Goal: Transaction & Acquisition: Purchase product/service

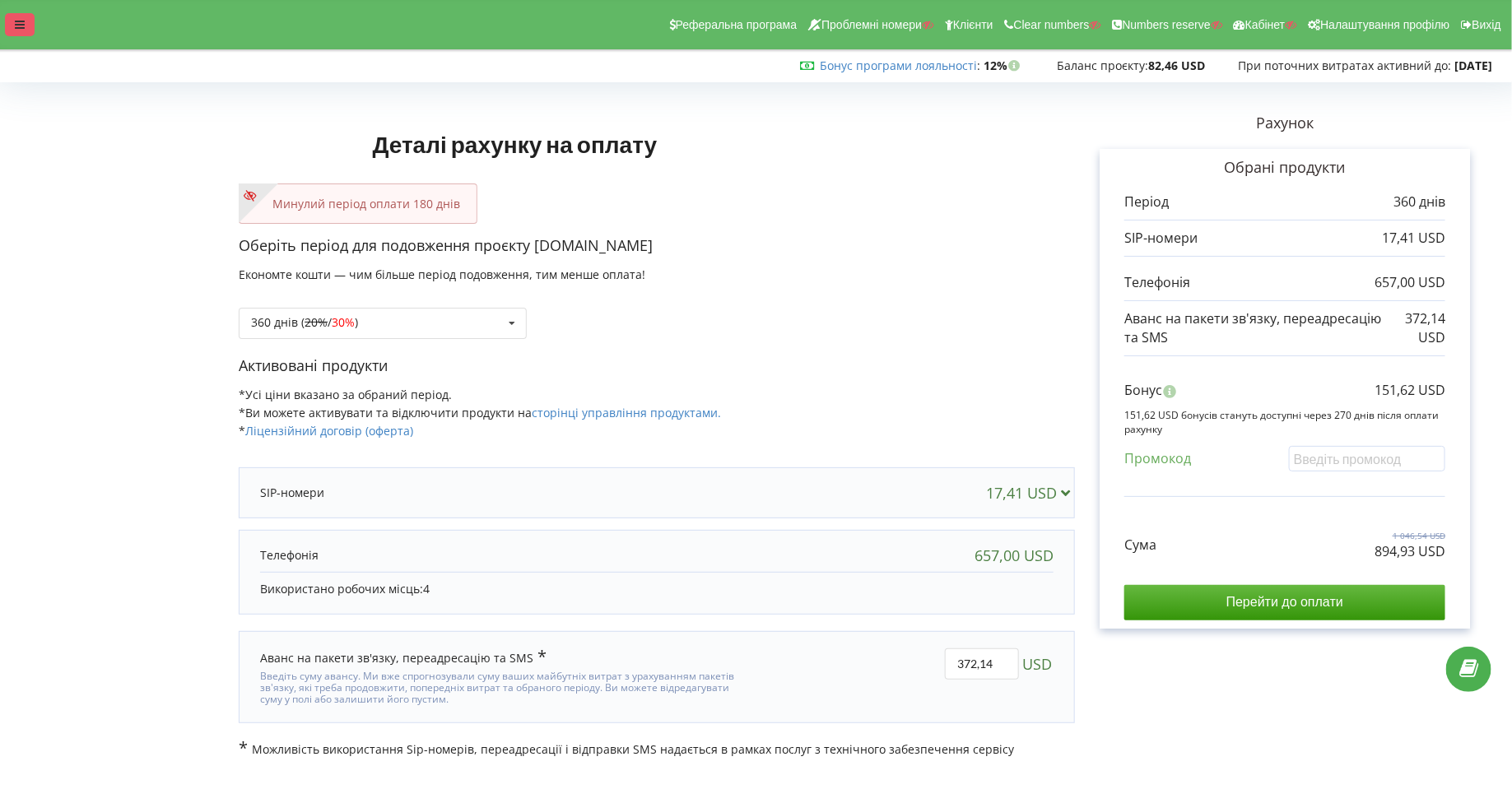
click at [16, 27] on icon at bounding box center [20, 24] width 10 height 11
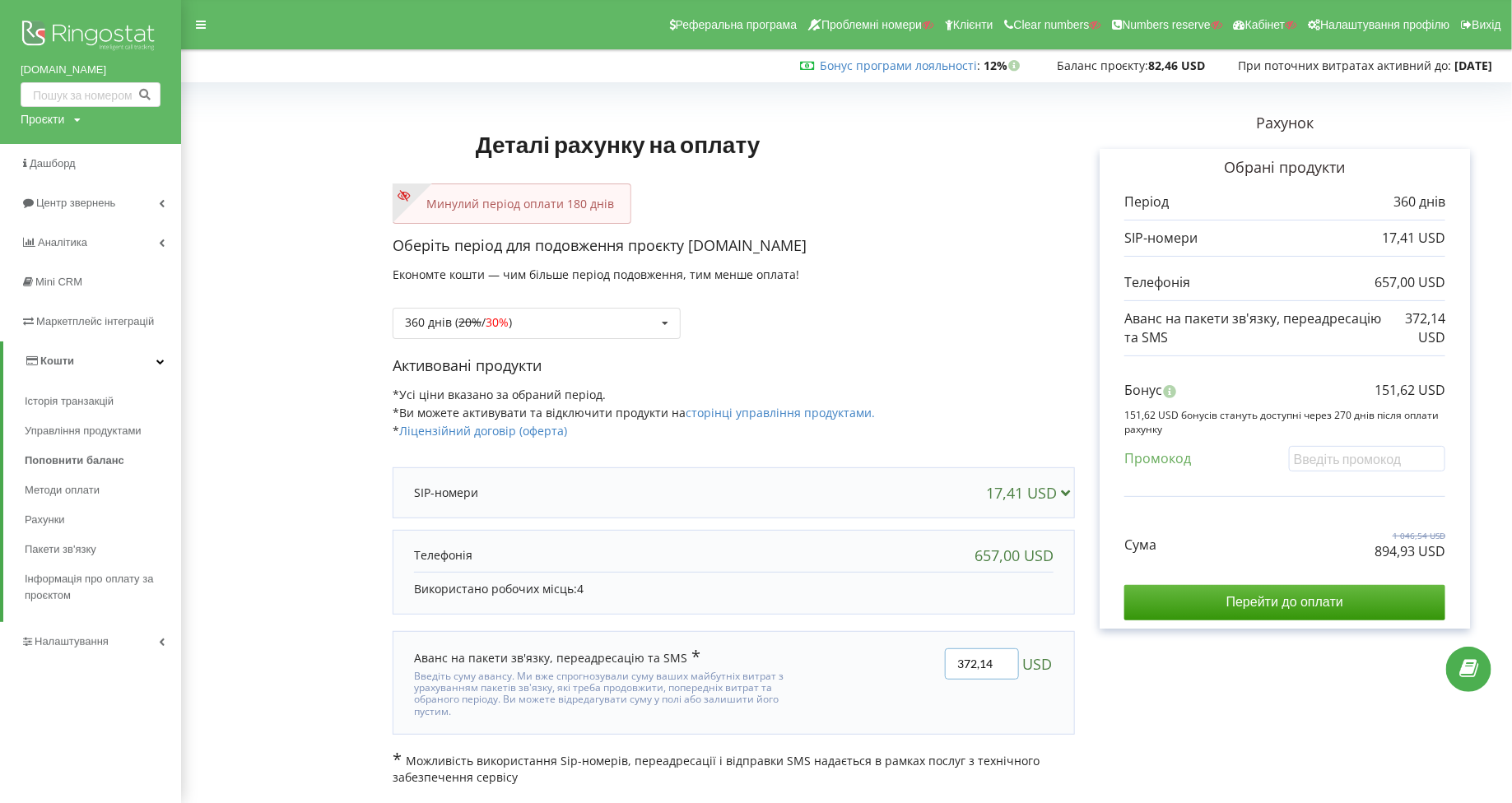
click at [965, 661] on input "372,14" at bounding box center [981, 664] width 74 height 31
type input "450"
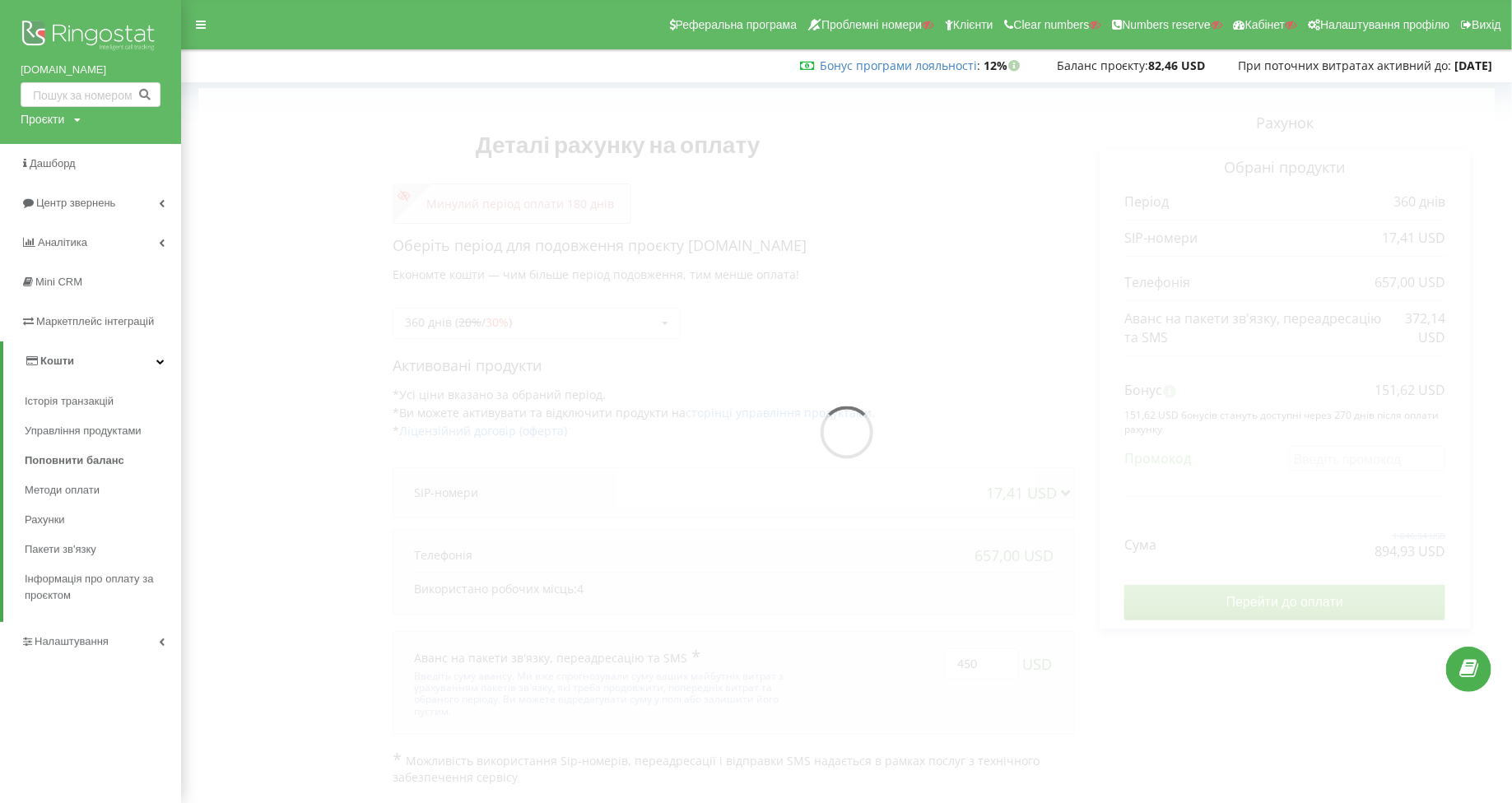
click at [1126, 724] on div "Деталі рахунку на оплату Минулий період оплати 180 днів Оберіть період для подо…" at bounding box center [846, 438] width 1296 height 698
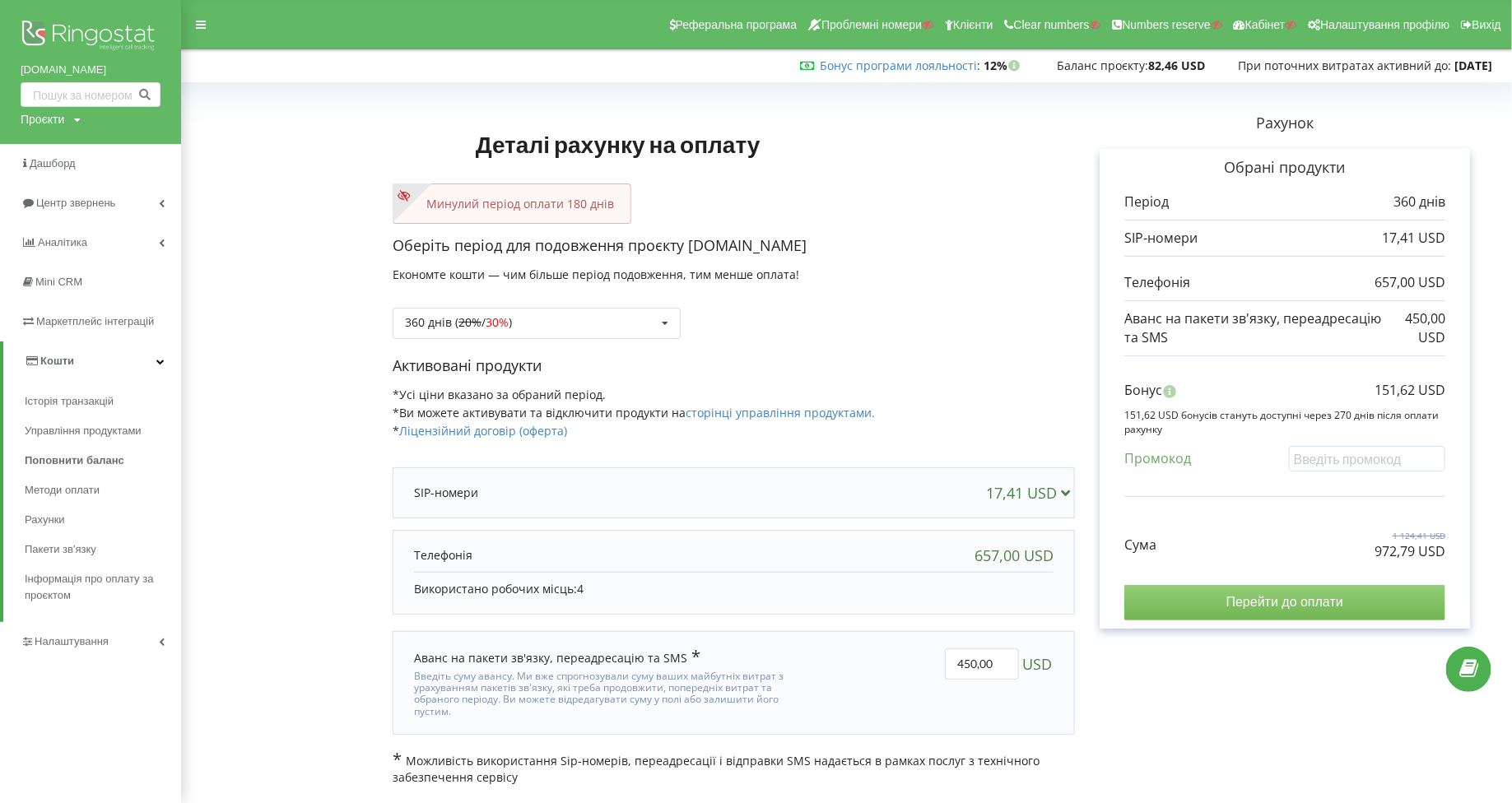
click at [1190, 600] on input "Перейти до оплати" at bounding box center [1285, 602] width 321 height 34
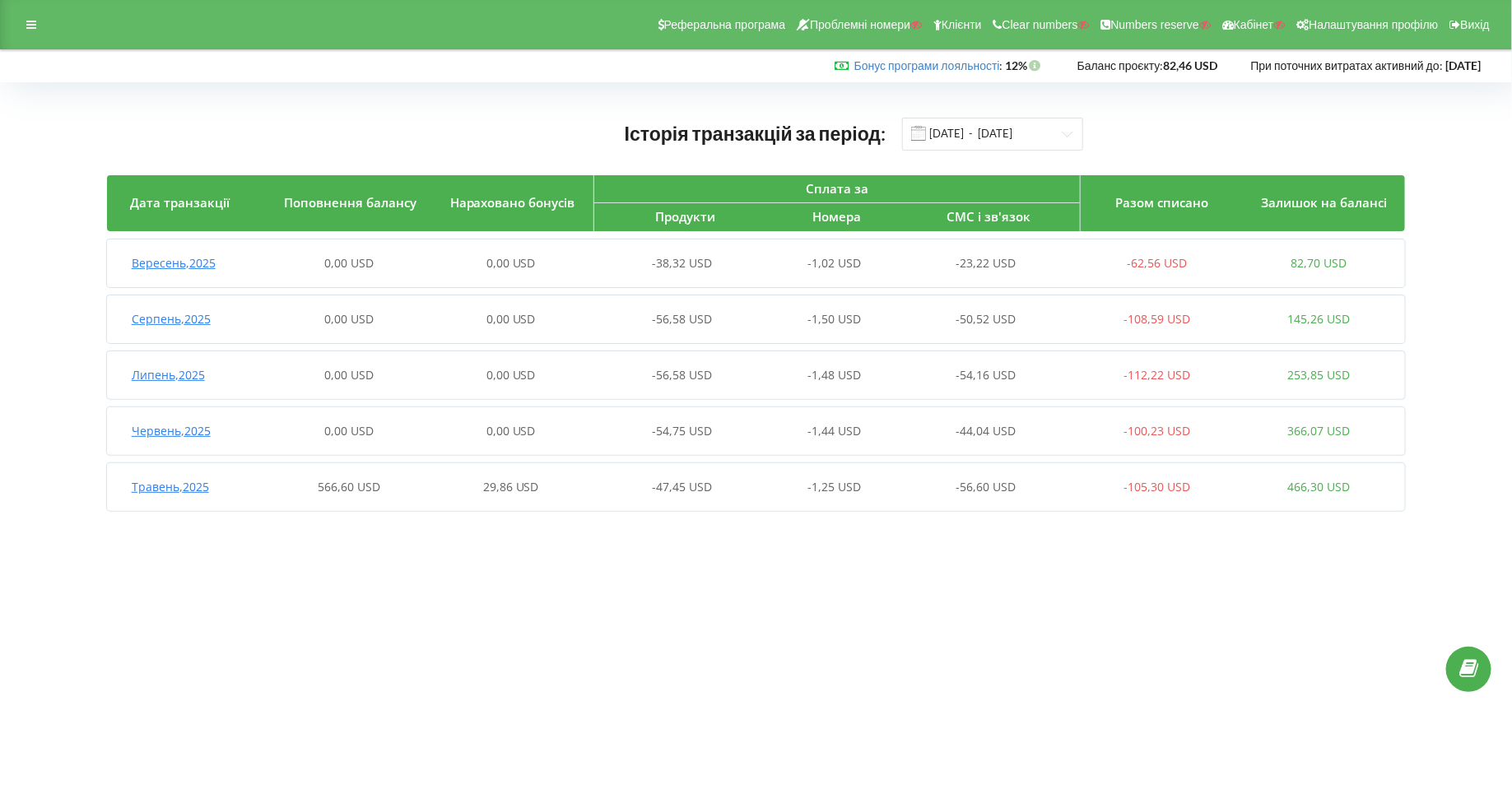
click at [171, 491] on span "Травень , 2025" at bounding box center [171, 486] width 77 height 15
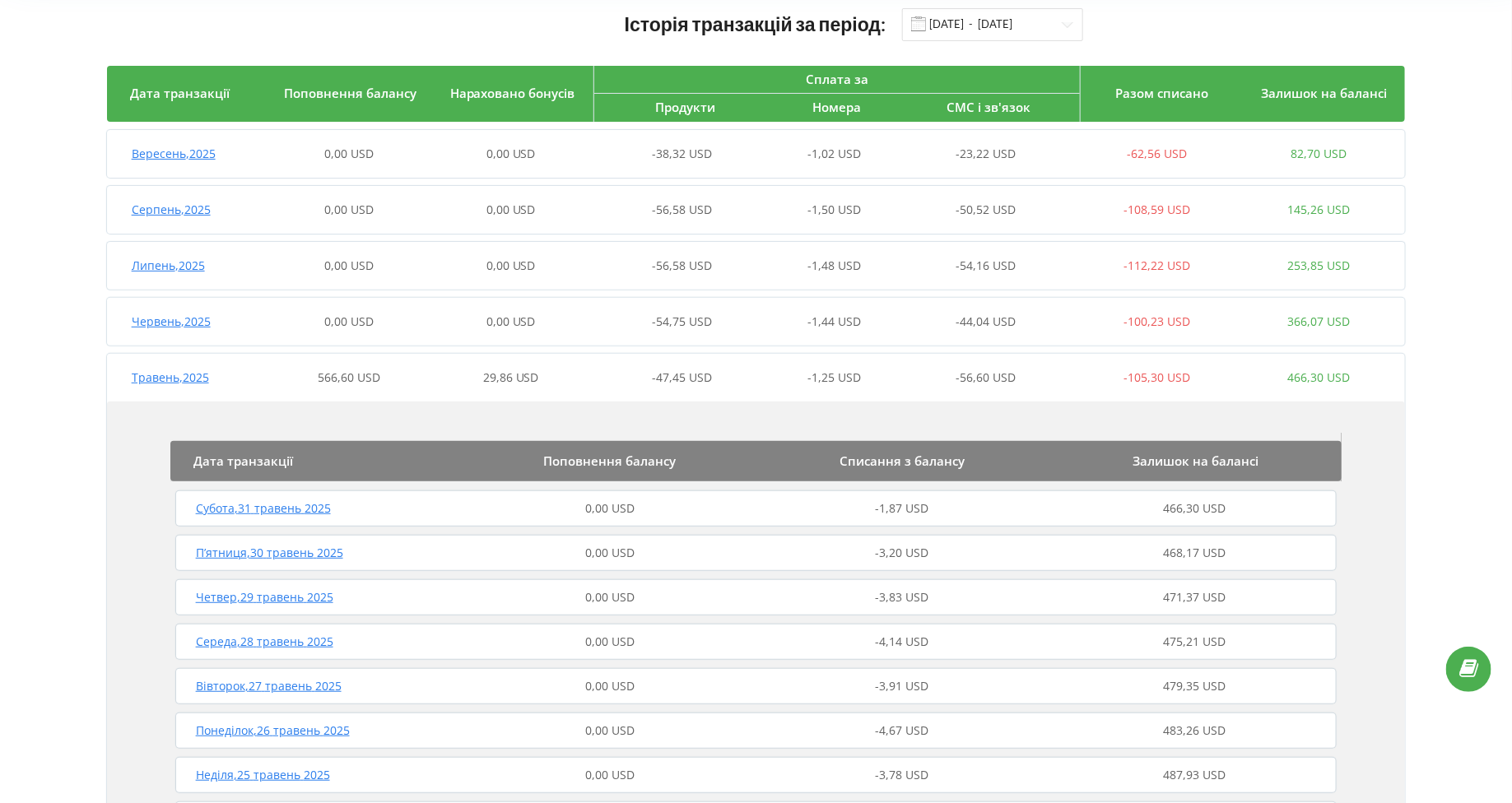
scroll to position [112, 0]
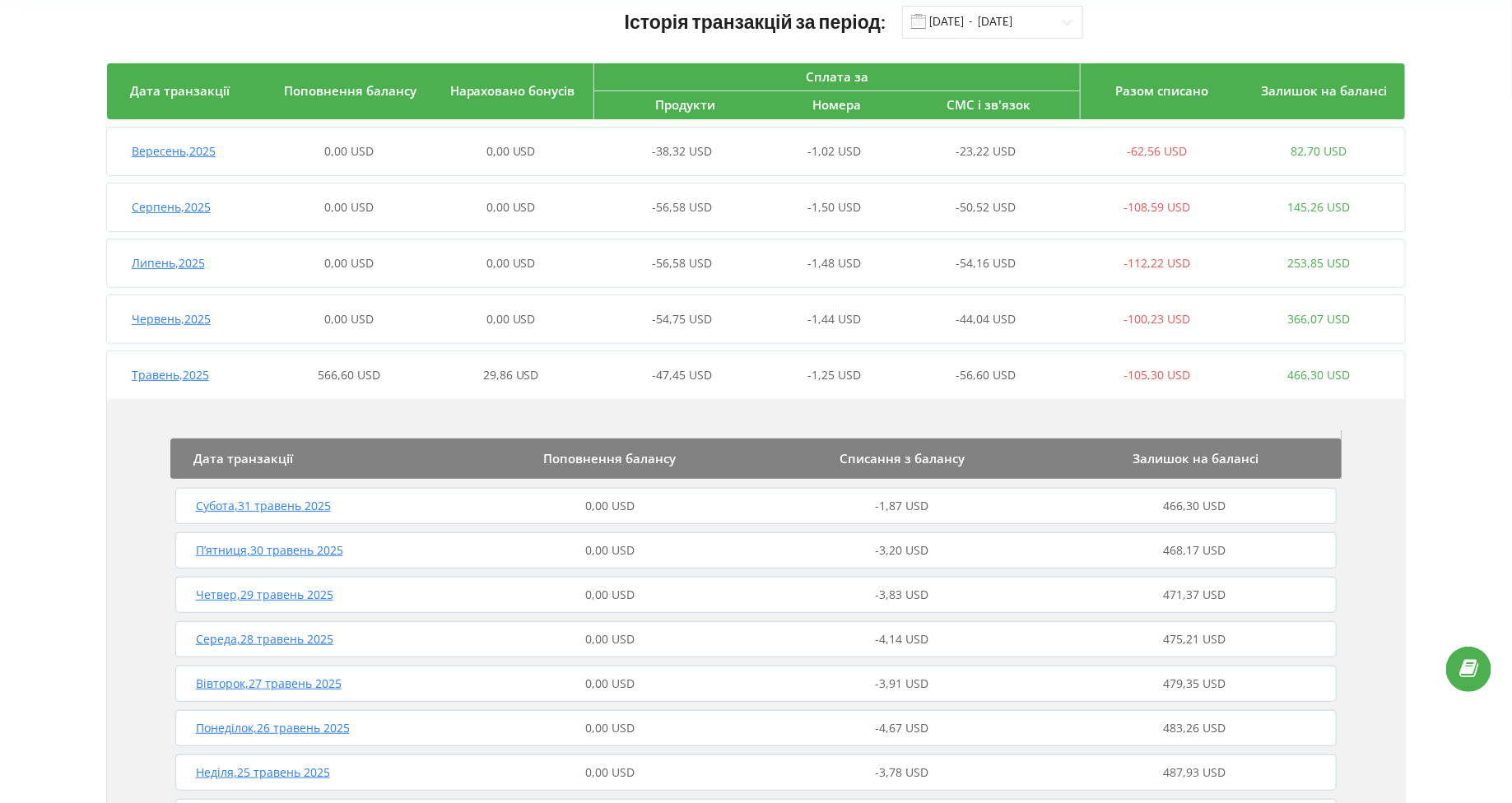
click at [184, 392] on div "Травень , 2025 566,60 USD 29,86 USD -47,45 USD -1,25 USD -56,60 USD -105,30 USD…" at bounding box center [753, 375] width 1292 height 39
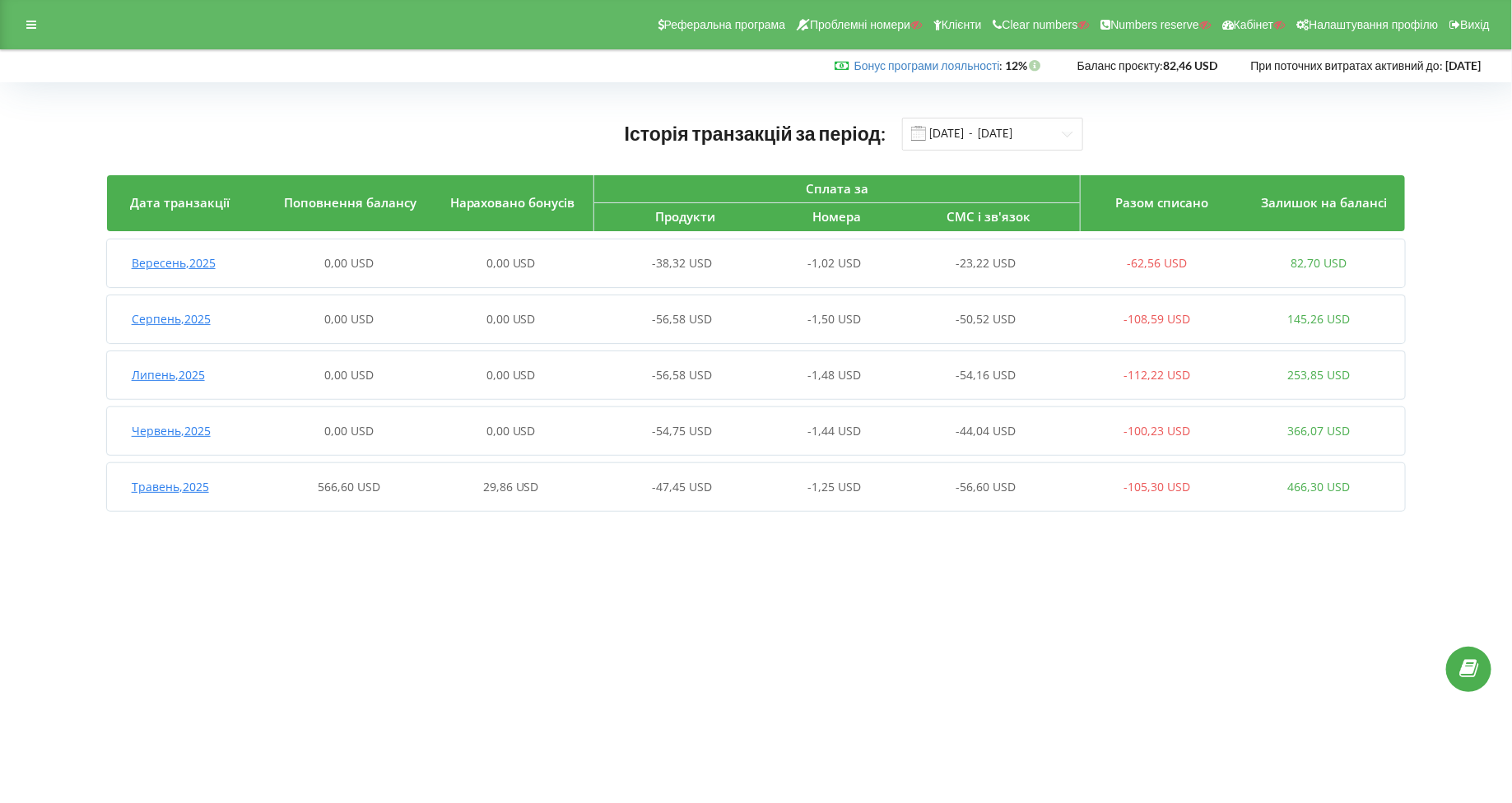
click at [162, 489] on span "Травень , 2025" at bounding box center [171, 486] width 77 height 15
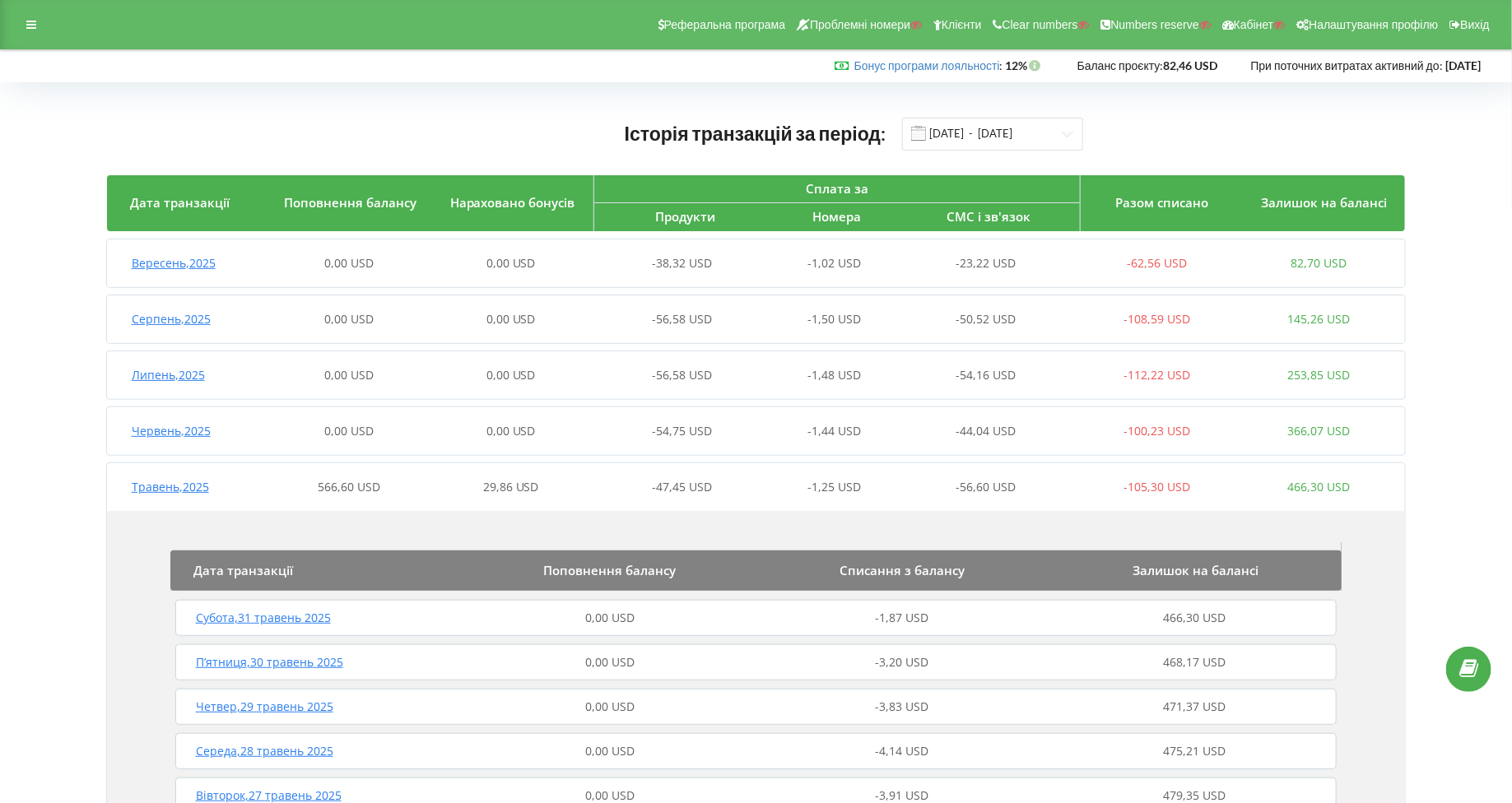
click at [47, 31] on div "Реферальна програма Проблемні номери Клієнти Clear numbers Numbers reserve Кабі…" at bounding box center [756, 25] width 1512 height 50
click at [35, 31] on div at bounding box center [31, 24] width 30 height 23
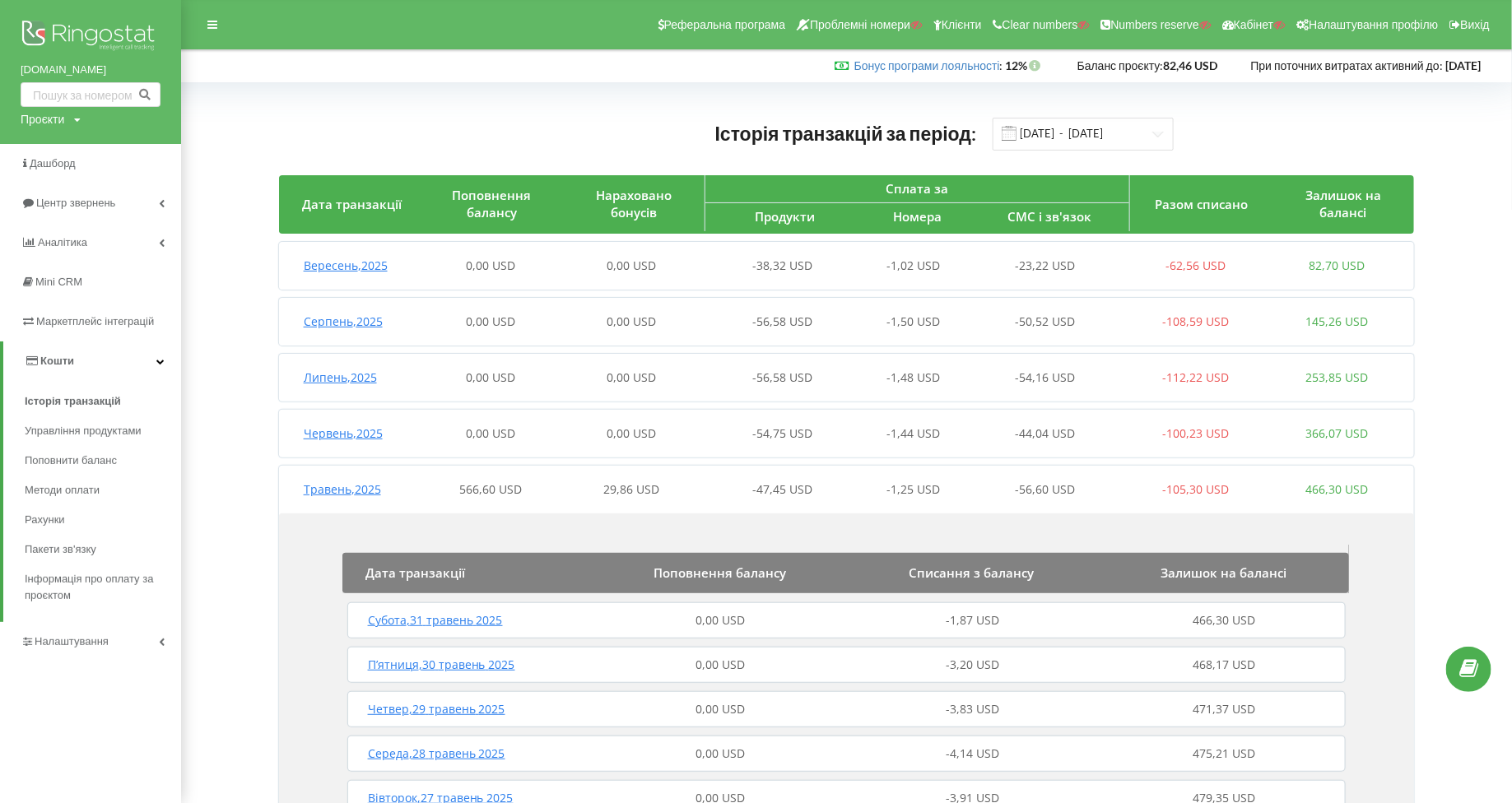
click at [31, 114] on div "Проєкти" at bounding box center [42, 119] width 44 height 16
click at [48, 133] on div "Пошук" at bounding box center [94, 154] width 148 height 51
click at [48, 148] on input "text" at bounding box center [72, 154] width 82 height 24
type input "v"
type input "ayurveda-portal.com.ua"
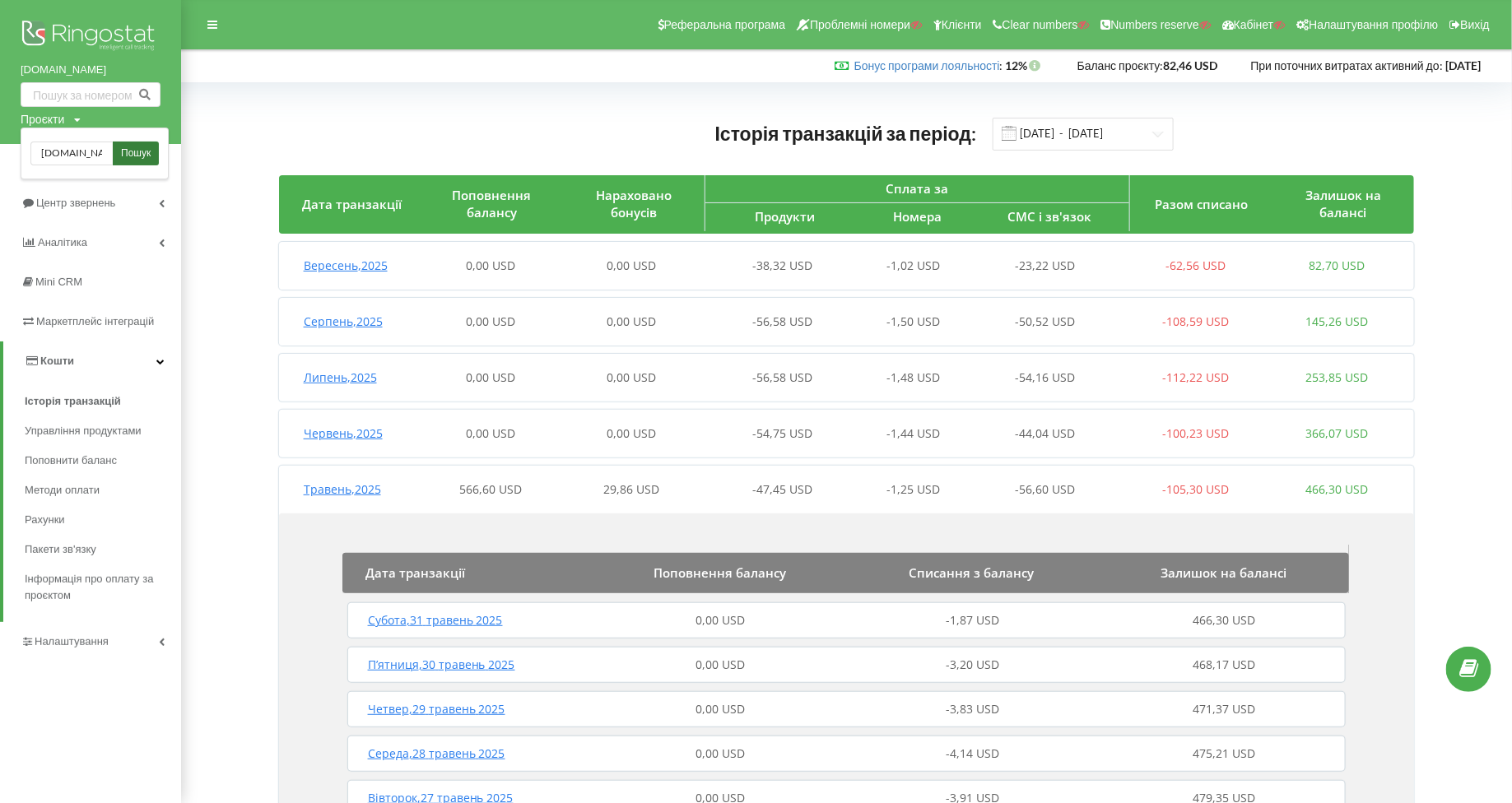
click at [145, 159] on span "Пошук" at bounding box center [136, 154] width 30 height 15
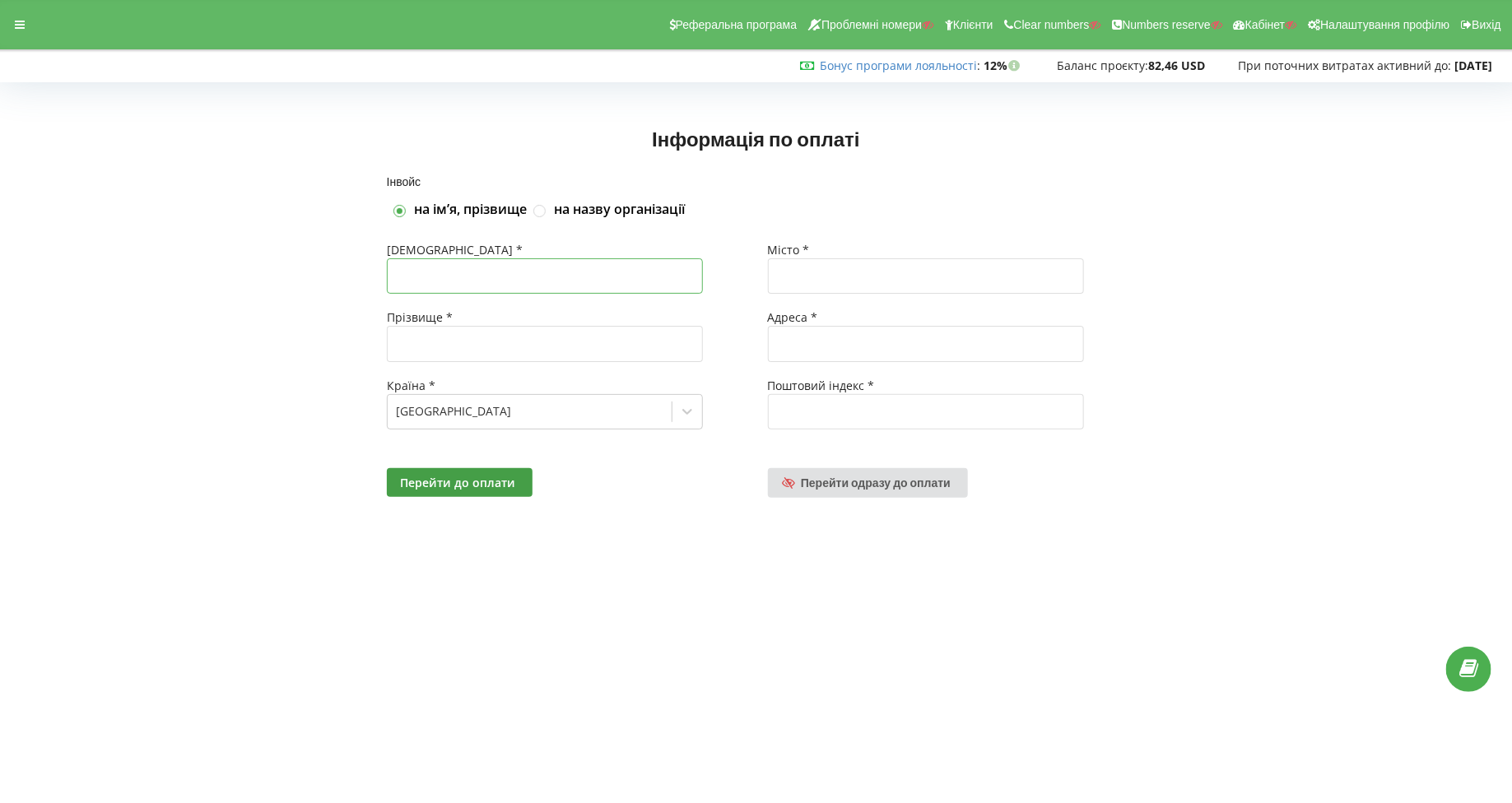
click at [436, 268] on input "text" at bounding box center [545, 275] width 316 height 35
type input "[PERSON_NAME]"
click at [511, 352] on input "text" at bounding box center [545, 343] width 316 height 35
type input "[PERSON_NAME]"
click at [497, 390] on div "Країна *" at bounding box center [565, 385] width 358 height 16
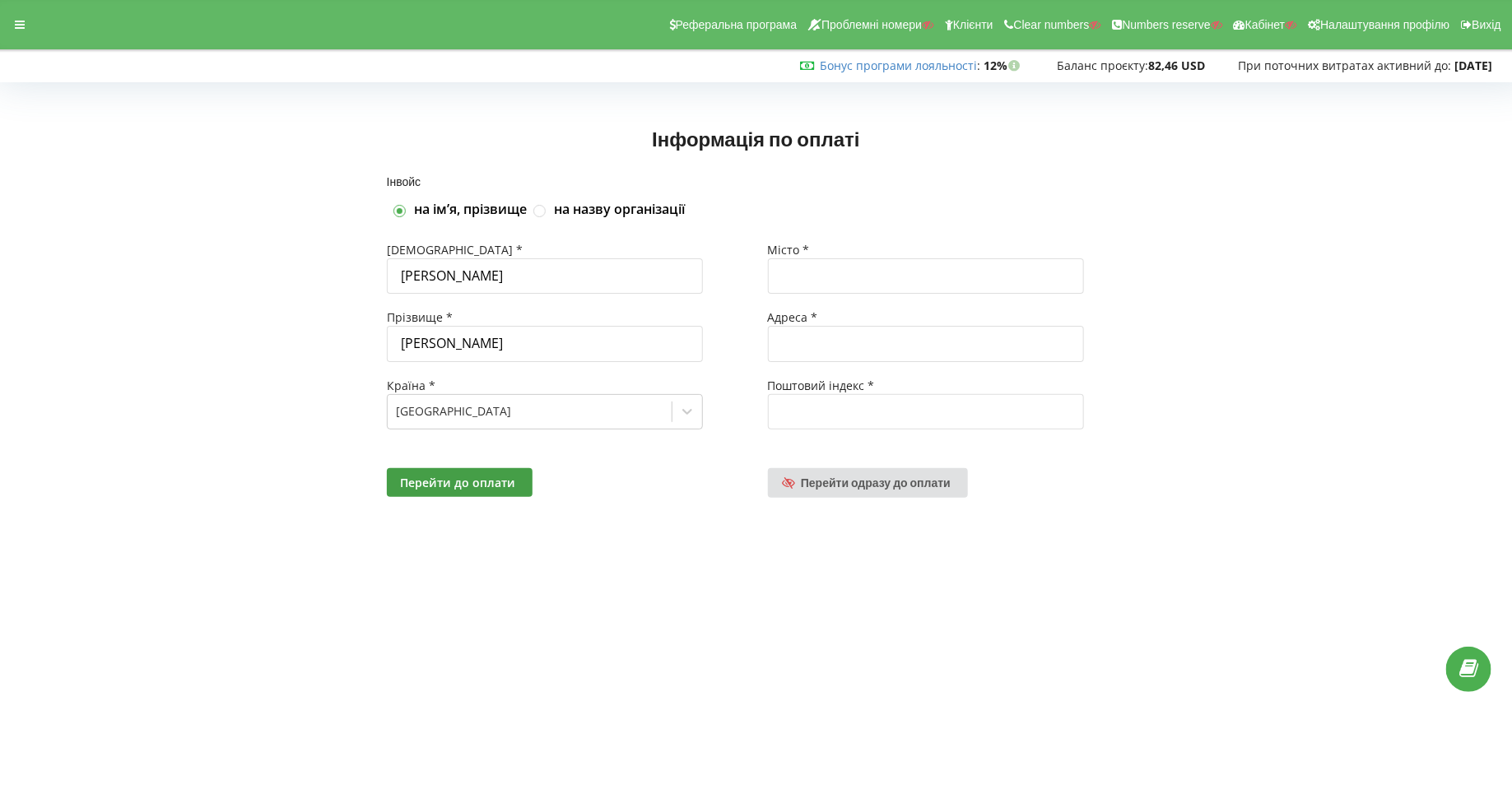
click at [486, 407] on div at bounding box center [530, 411] width 268 height 20
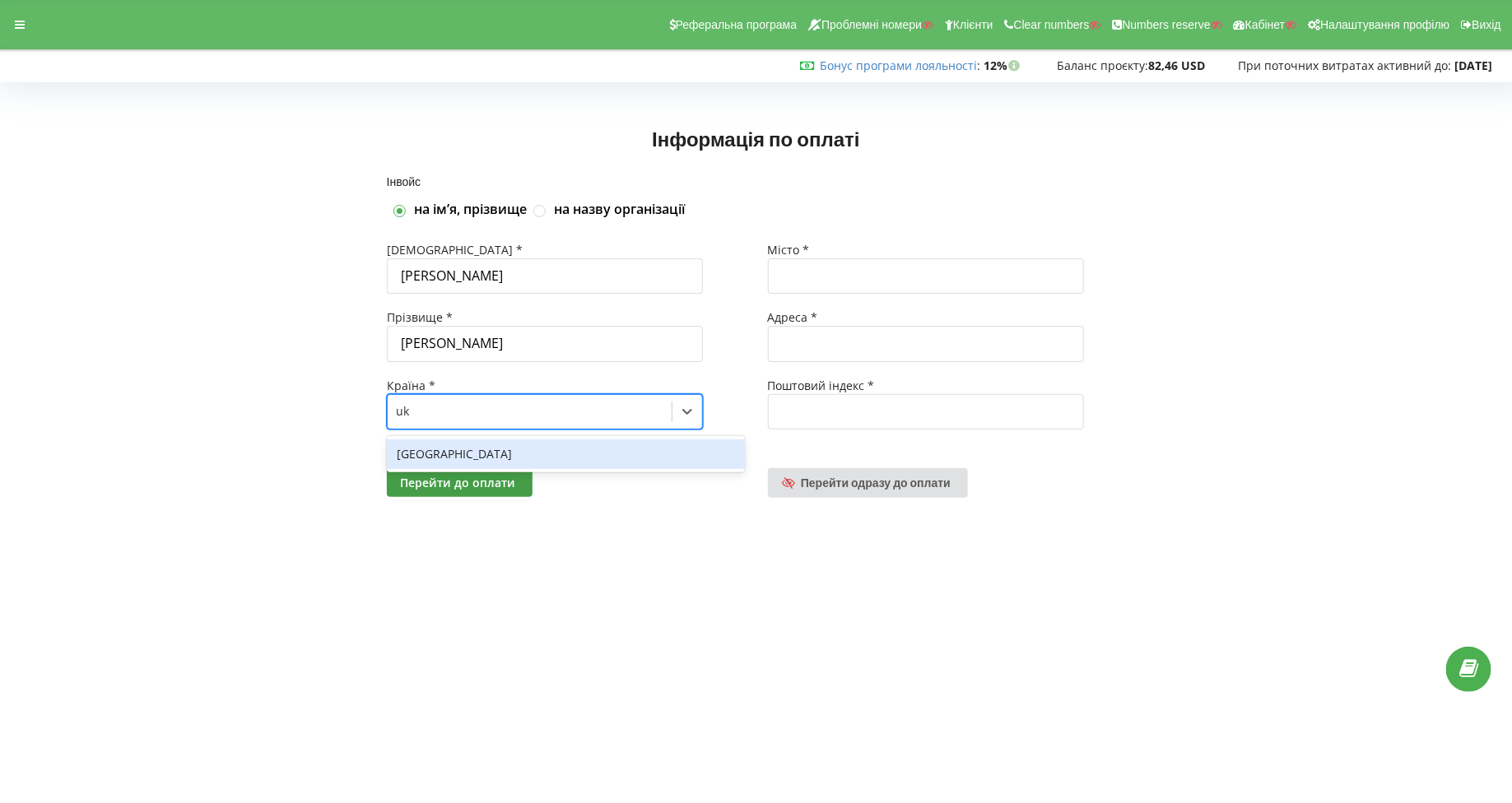
type input "uk"
click at [523, 432] on div at bounding box center [565, 438] width 358 height 15
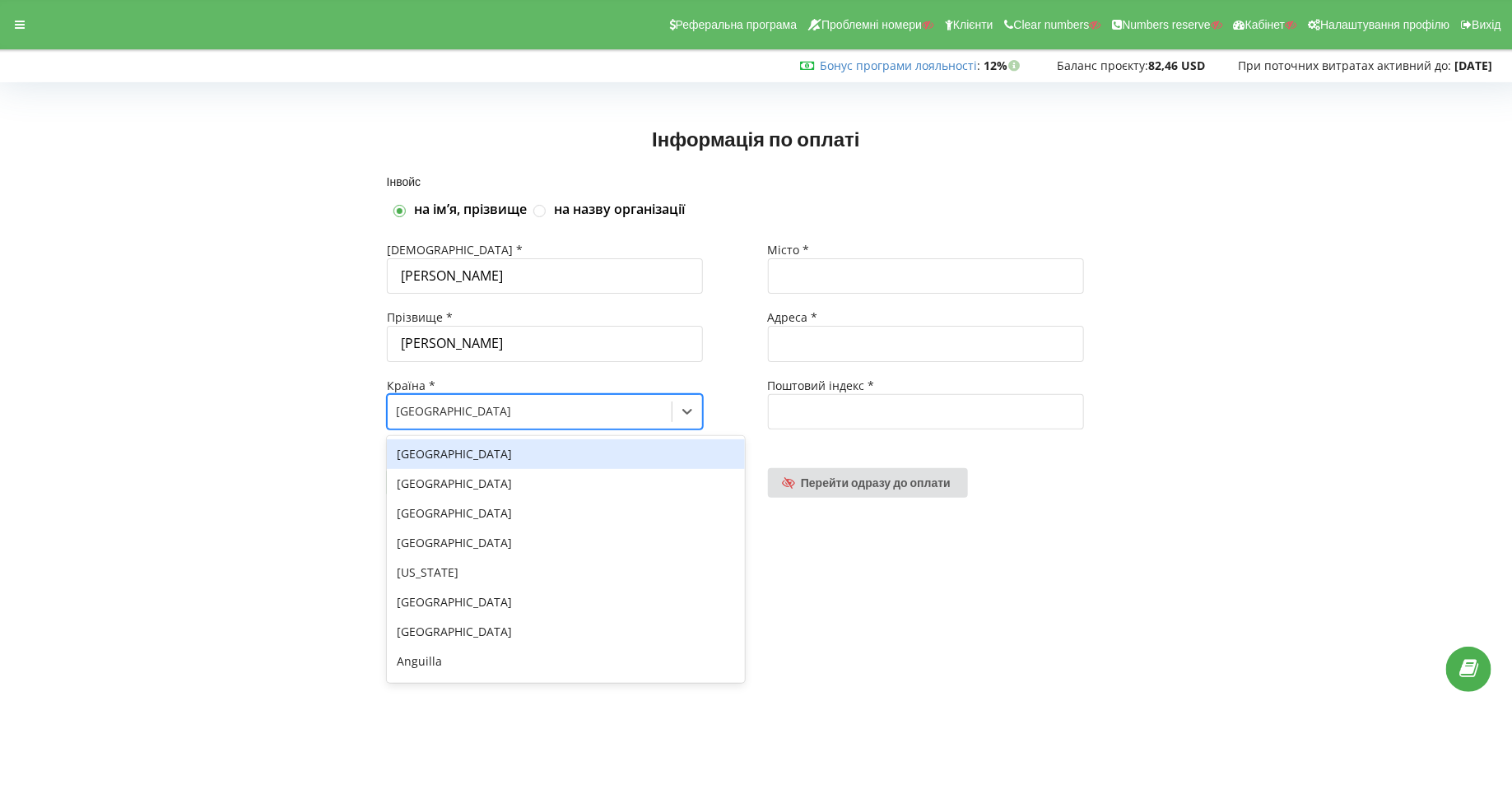
click at [533, 406] on div at bounding box center [530, 411] width 268 height 20
type input "uk"
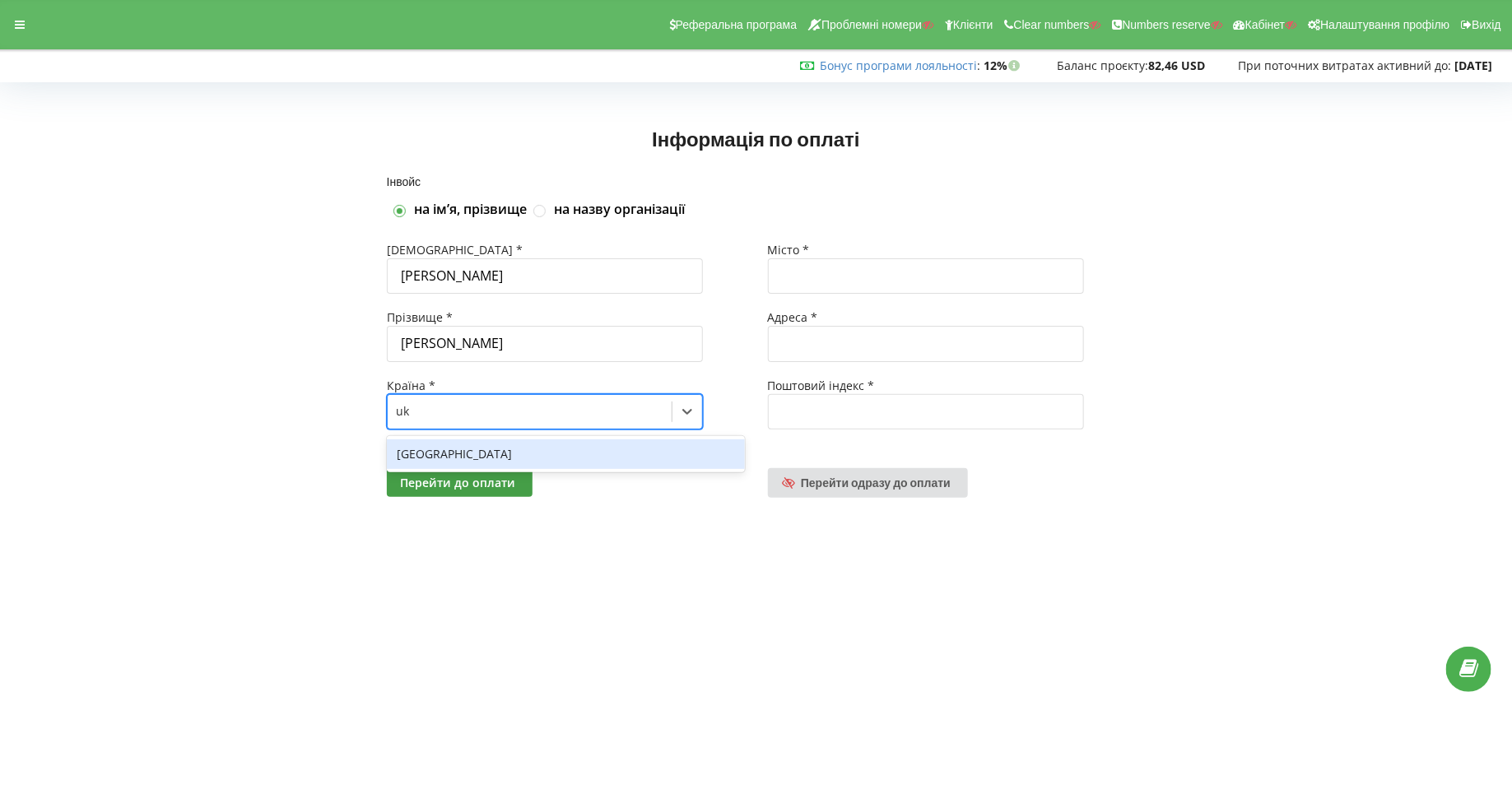
click at [529, 445] on div "[GEOGRAPHIC_DATA]" at bounding box center [565, 454] width 358 height 30
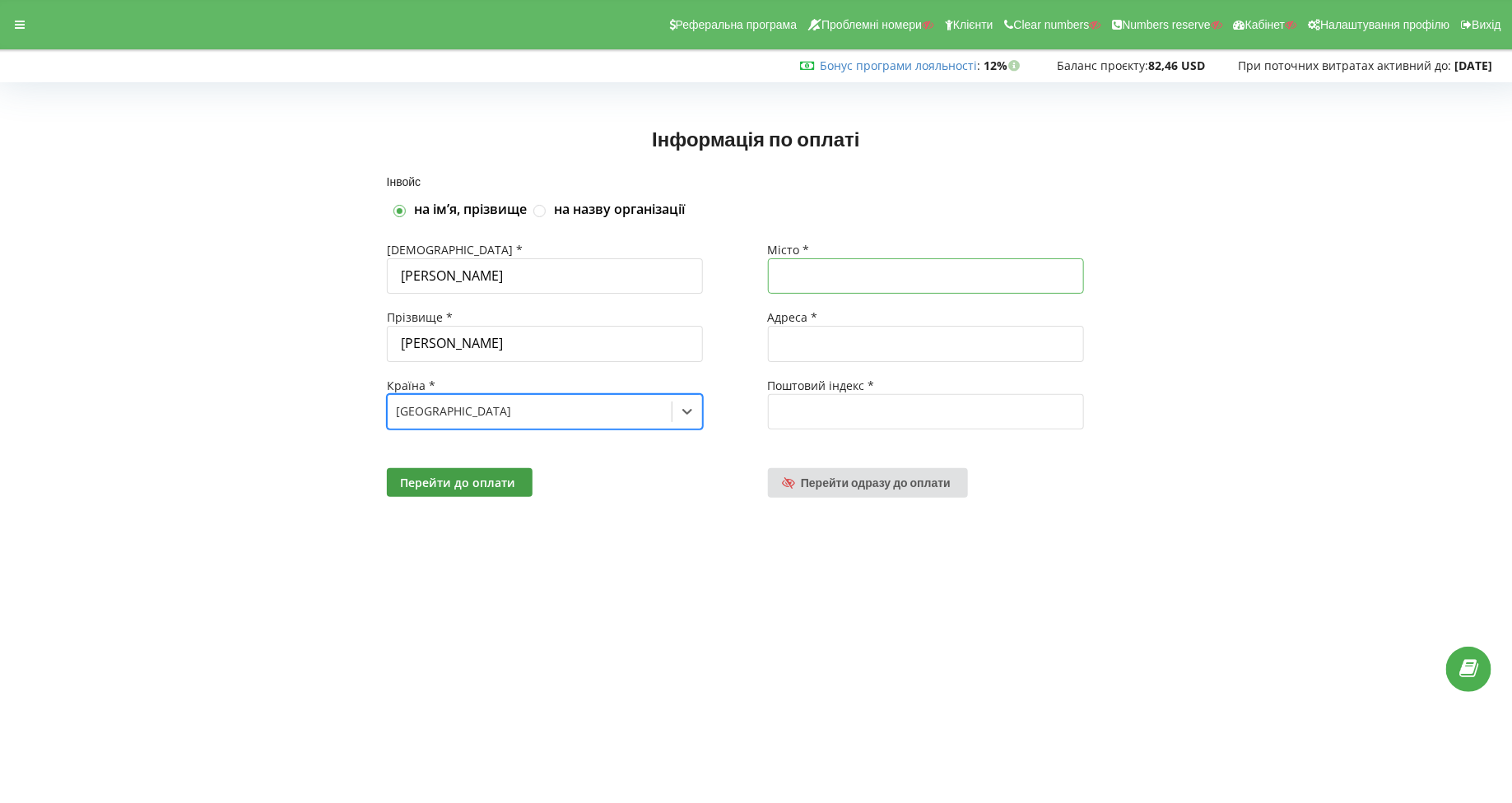
click at [801, 278] on input "text" at bounding box center [925, 275] width 316 height 35
type input "Чернігів"
click at [786, 364] on div at bounding box center [946, 370] width 358 height 15
click at [844, 347] on input "text" at bounding box center [925, 343] width 316 height 35
type input "Головна"
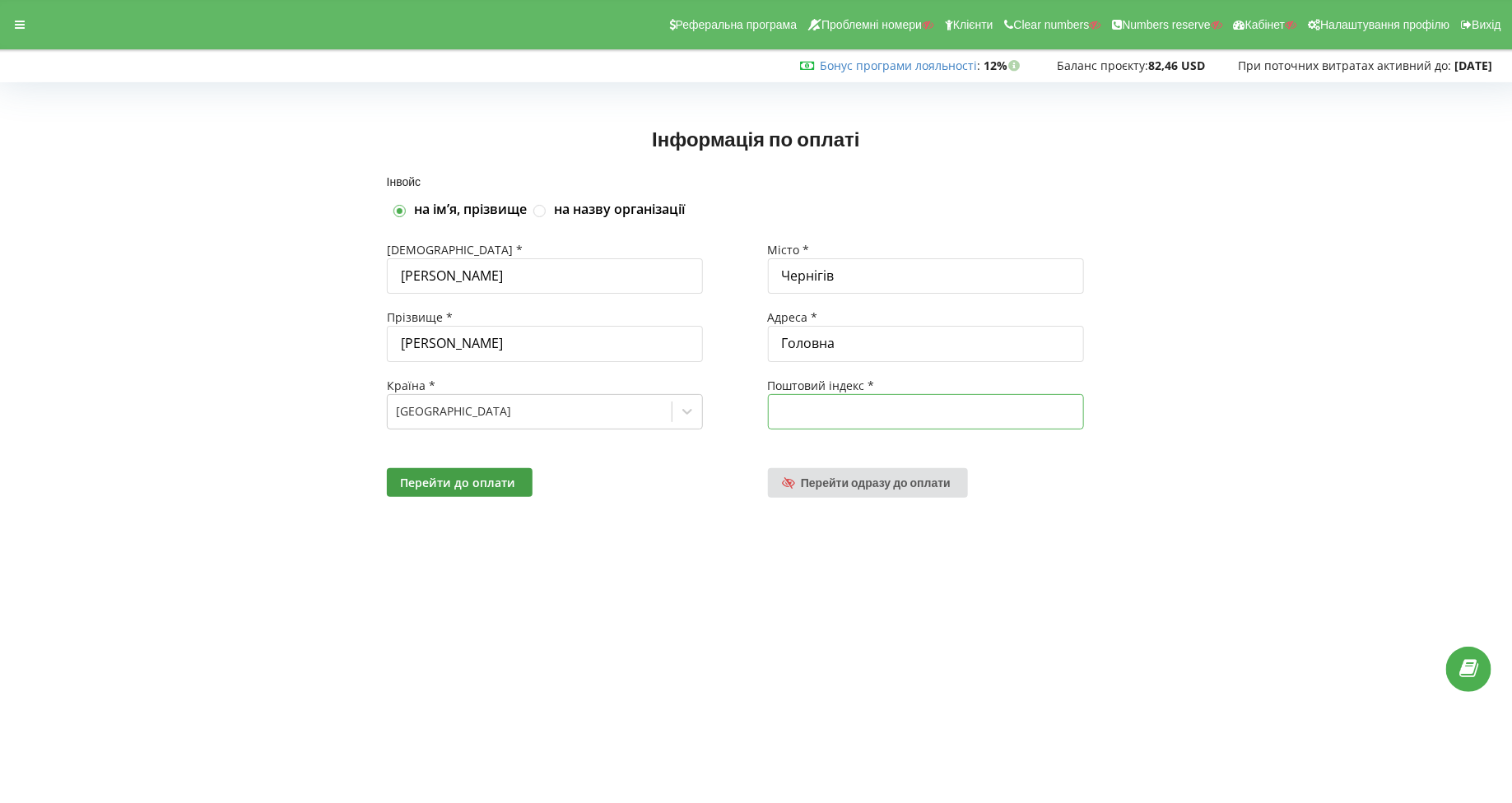
click at [873, 397] on input "text" at bounding box center [925, 412] width 316 height 35
type input "14010"
click at [500, 489] on button "Перейти до оплати" at bounding box center [460, 483] width 146 height 29
click at [21, 29] on icon at bounding box center [20, 24] width 10 height 11
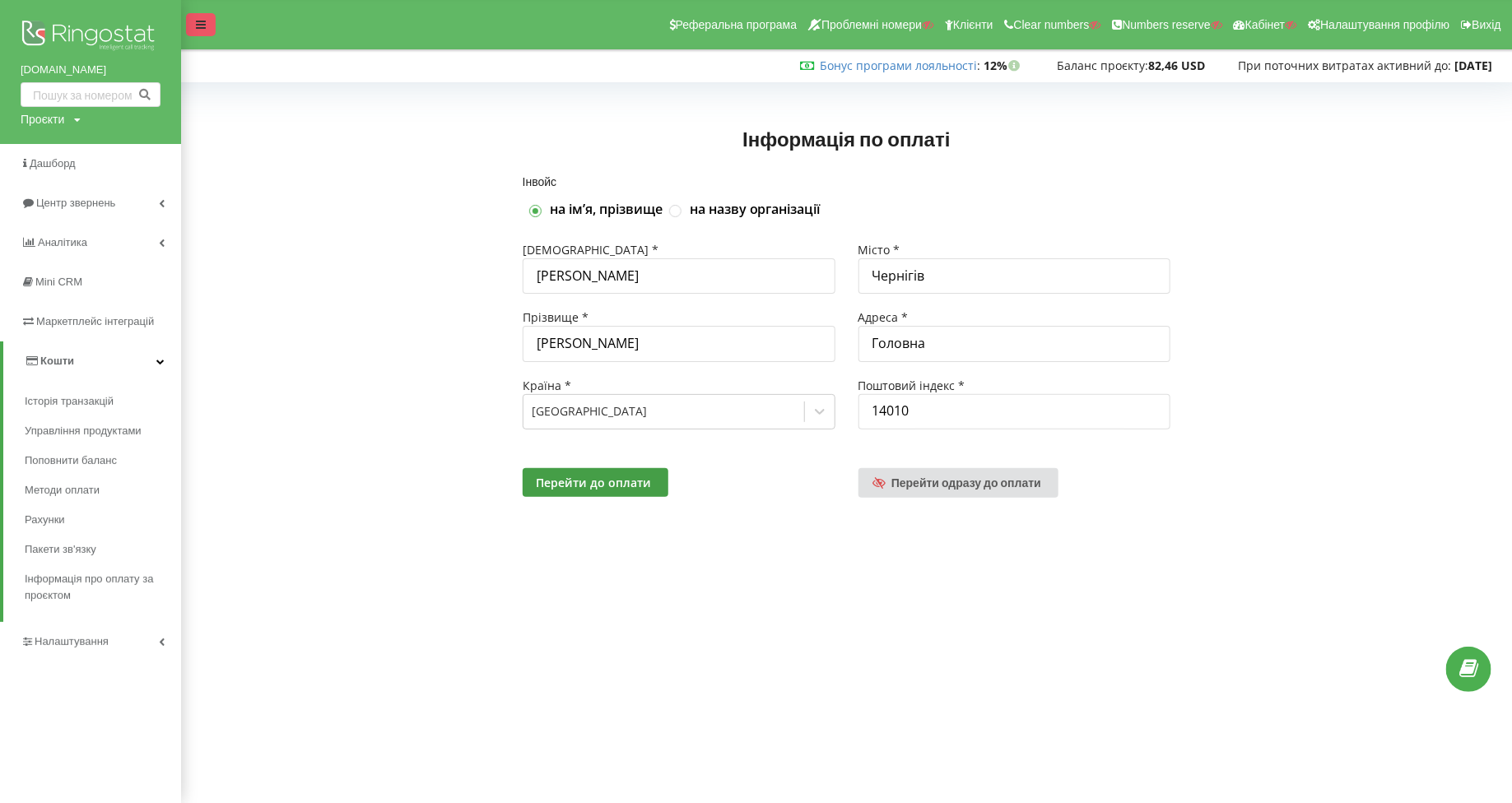
click at [205, 17] on div at bounding box center [201, 24] width 30 height 23
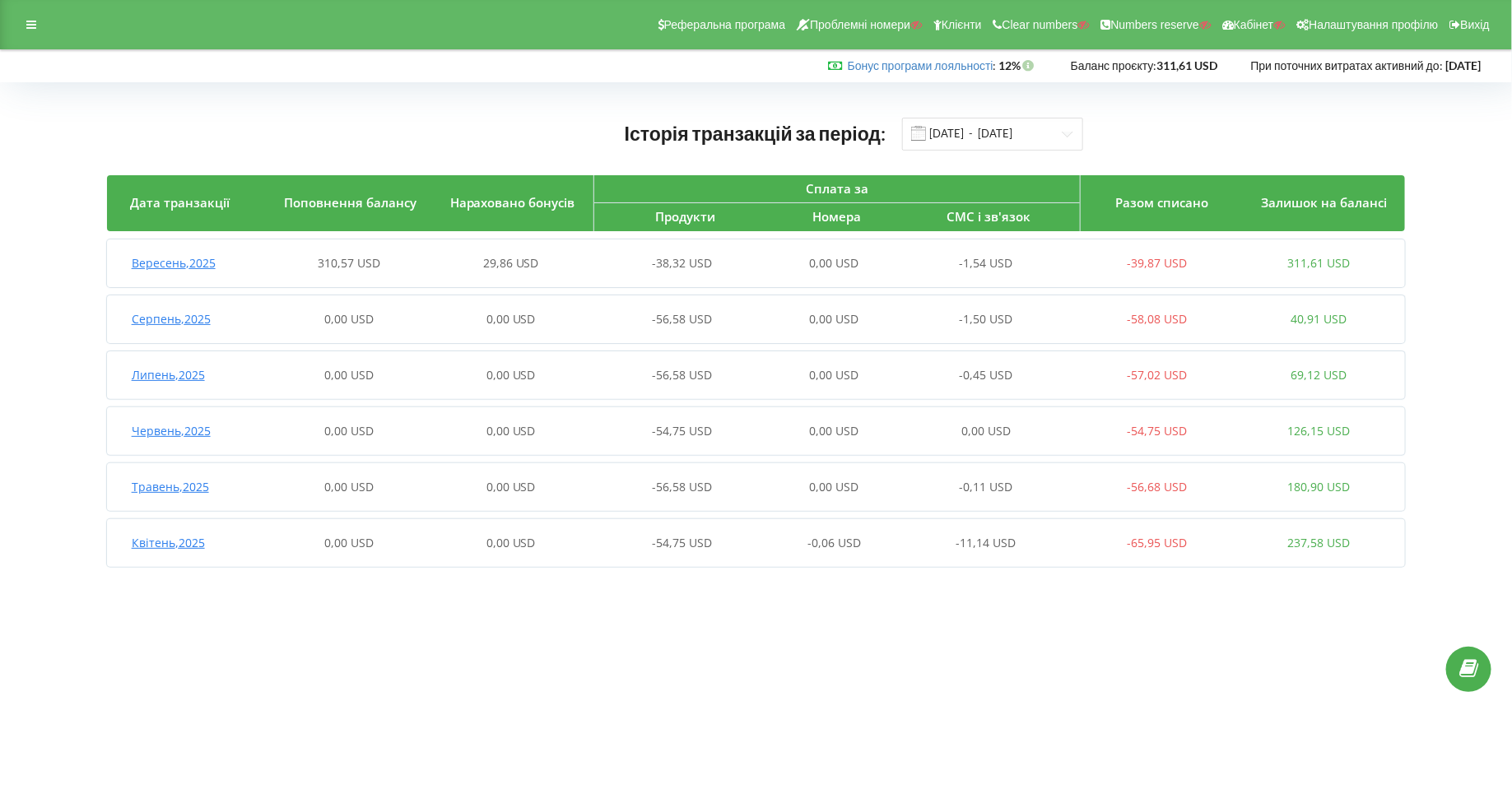
click at [206, 257] on span "Вересень , 2025" at bounding box center [174, 263] width 84 height 15
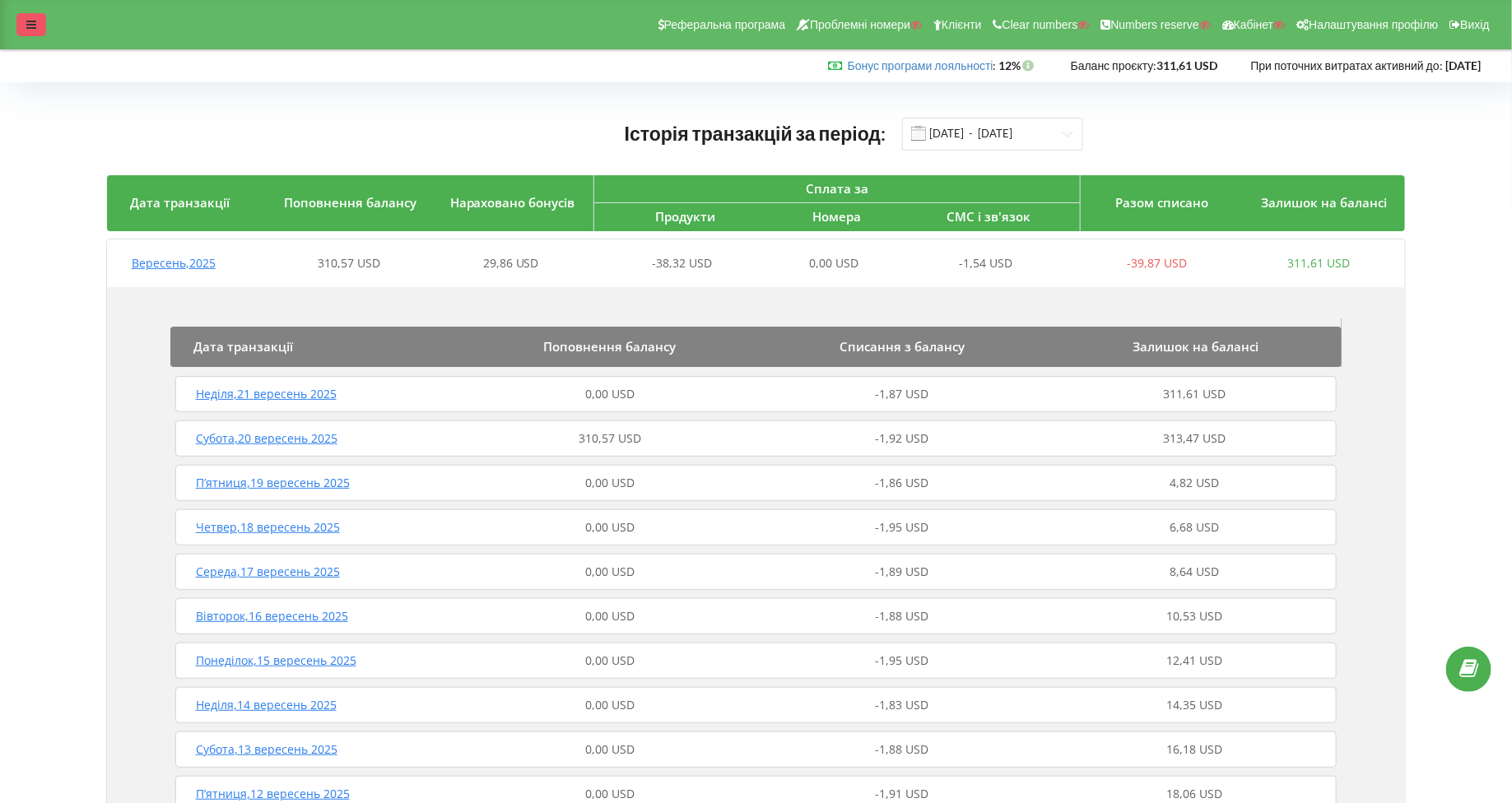
click at [45, 19] on div at bounding box center [31, 24] width 30 height 23
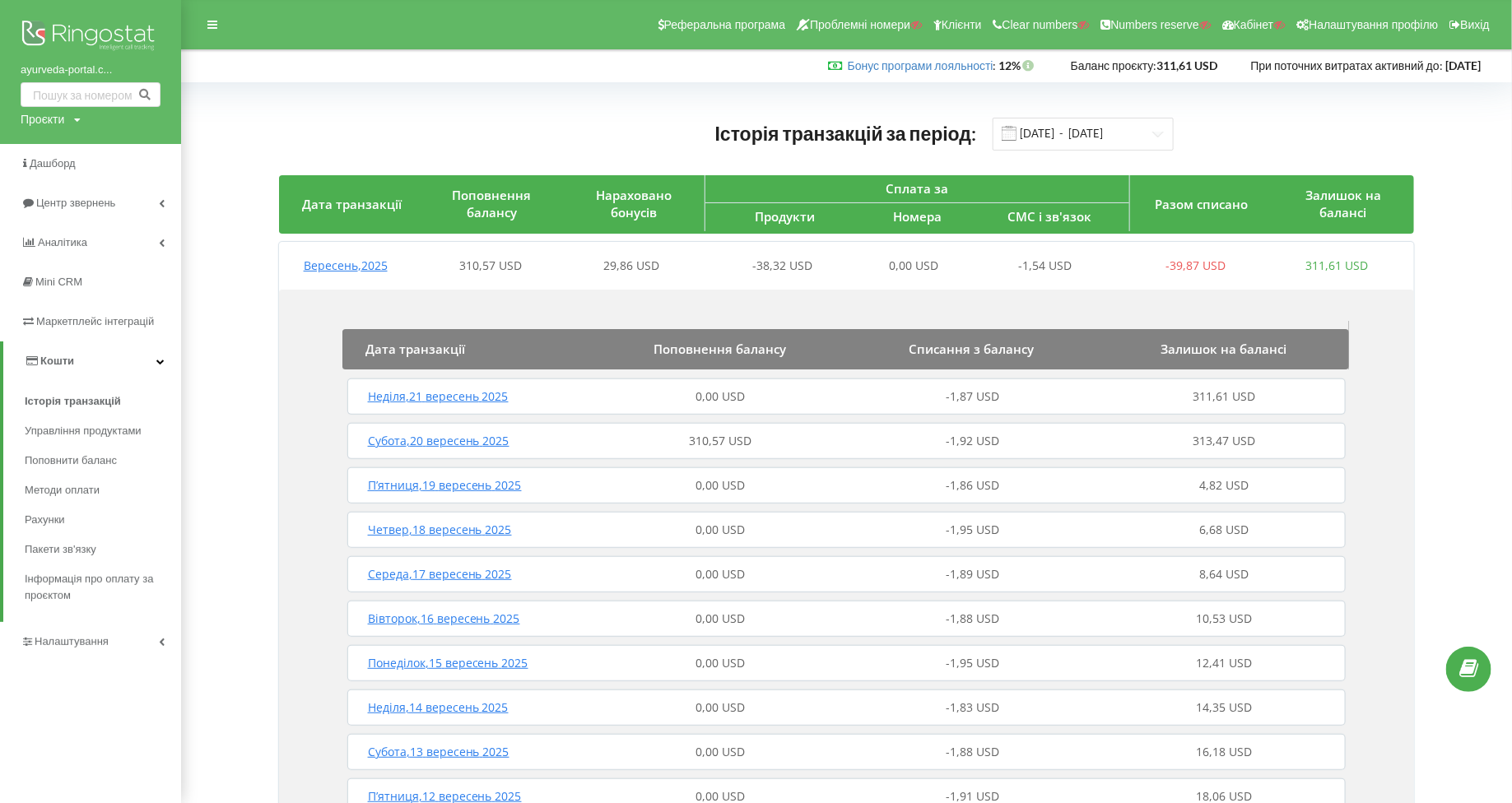
click at [21, 118] on div "Проєкти" at bounding box center [42, 119] width 44 height 16
click at [63, 139] on div "Пошук" at bounding box center [94, 154] width 148 height 51
click at [58, 154] on input "text" at bounding box center [72, 154] width 82 height 24
type input "ь"
type input "mccloud.global"
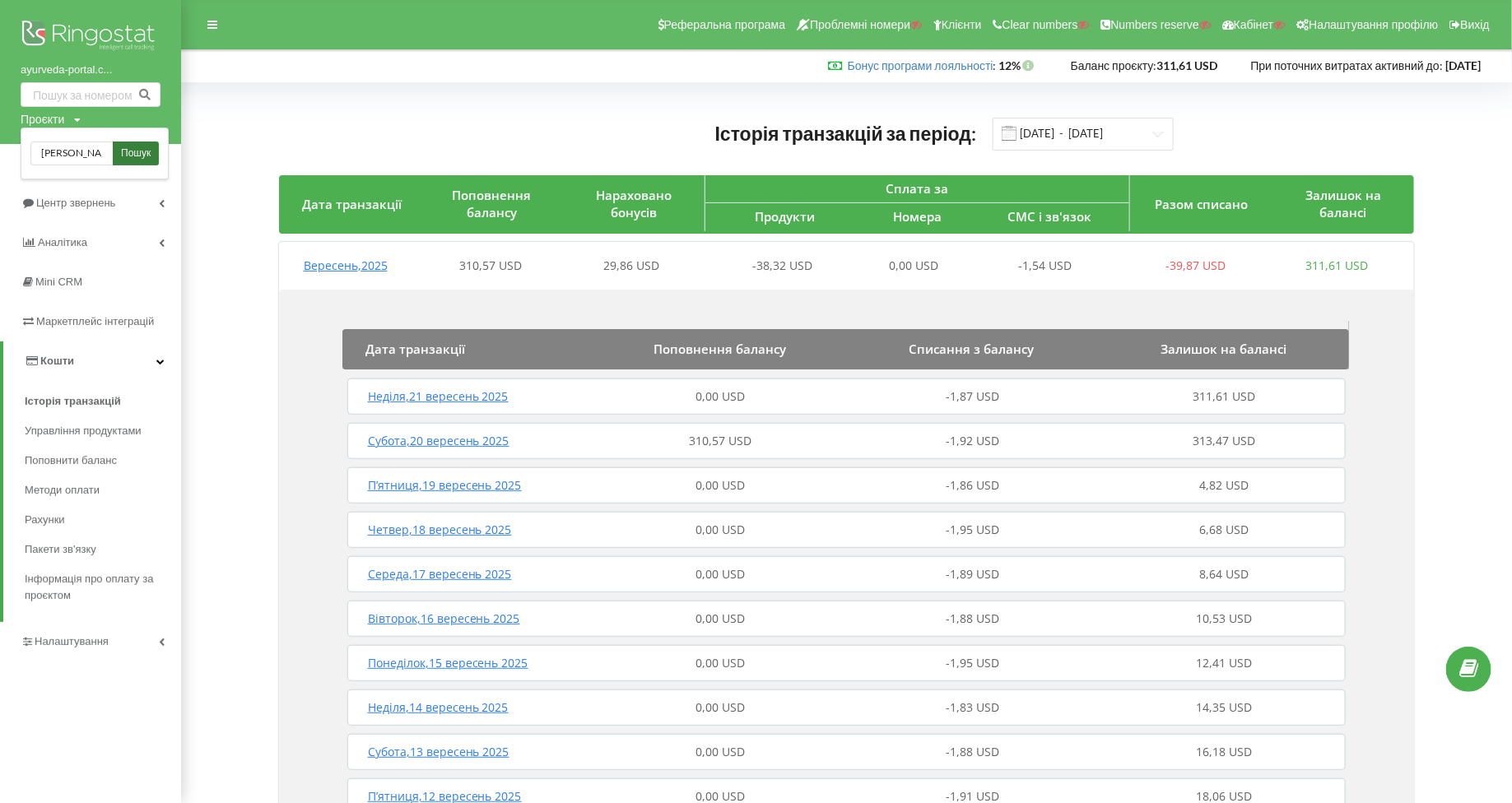
click at [123, 162] on link "Пошук" at bounding box center [136, 154] width 46 height 24
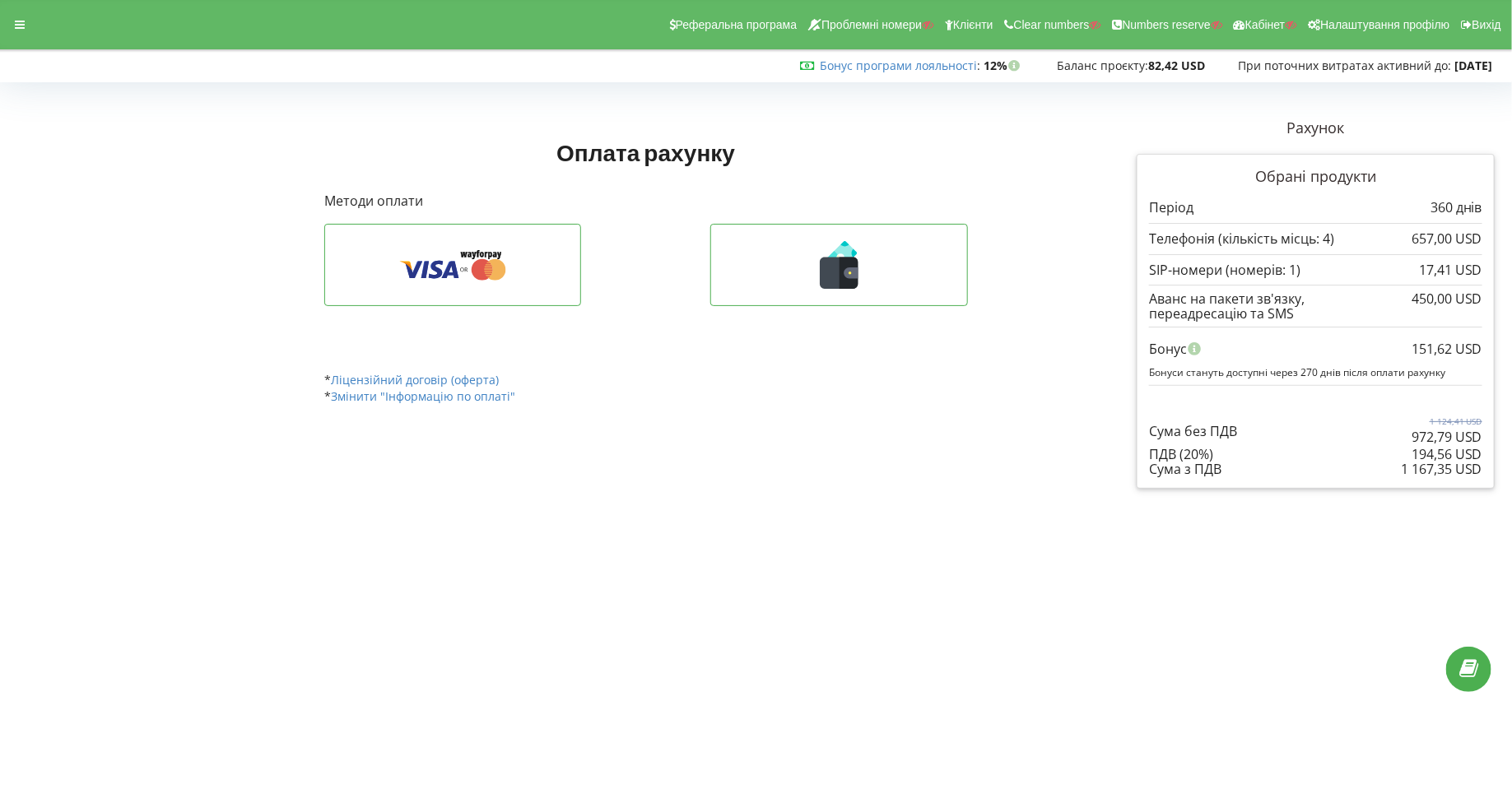
drag, startPoint x: 1484, startPoint y: 465, endPoint x: 1401, endPoint y: 468, distance: 83.1
click at [1401, 468] on div "Обрані продукти Період 360 днів 657,00 USD 17,41 USD" at bounding box center [1315, 321] width 358 height 335
click at [1322, 493] on div "Рахунок Обрані продукти Період 360 днів 657,00 USD" at bounding box center [1316, 304] width 381 height 395
drag, startPoint x: 1479, startPoint y: 470, endPoint x: 1402, endPoint y: 468, distance: 77.0
click at [1402, 468] on div "1 167,35 USD" at bounding box center [1441, 468] width 81 height 15
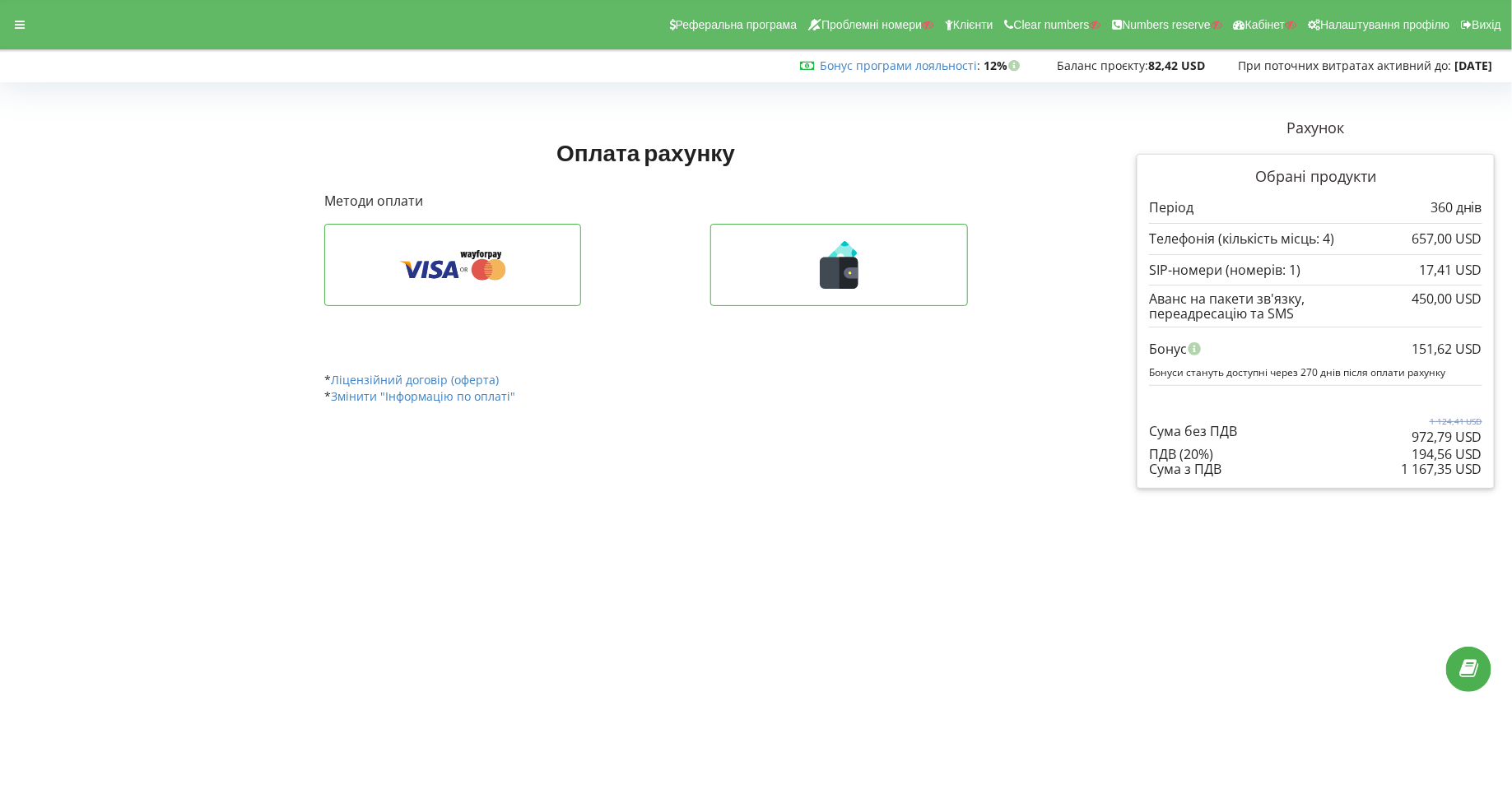
copy div "1 167,35 USD"
drag, startPoint x: 1405, startPoint y: 340, endPoint x: 1497, endPoint y: 343, distance: 92.0
click at [1497, 343] on div "Рахунок Обрані продукти Період 360 днів 657,00 USD" at bounding box center [1316, 304] width 381 height 395
drag, startPoint x: 1480, startPoint y: 342, endPoint x: 1412, endPoint y: 347, distance: 68.2
click at [1412, 347] on div "151,62 USD" at bounding box center [1447, 349] width 71 height 31
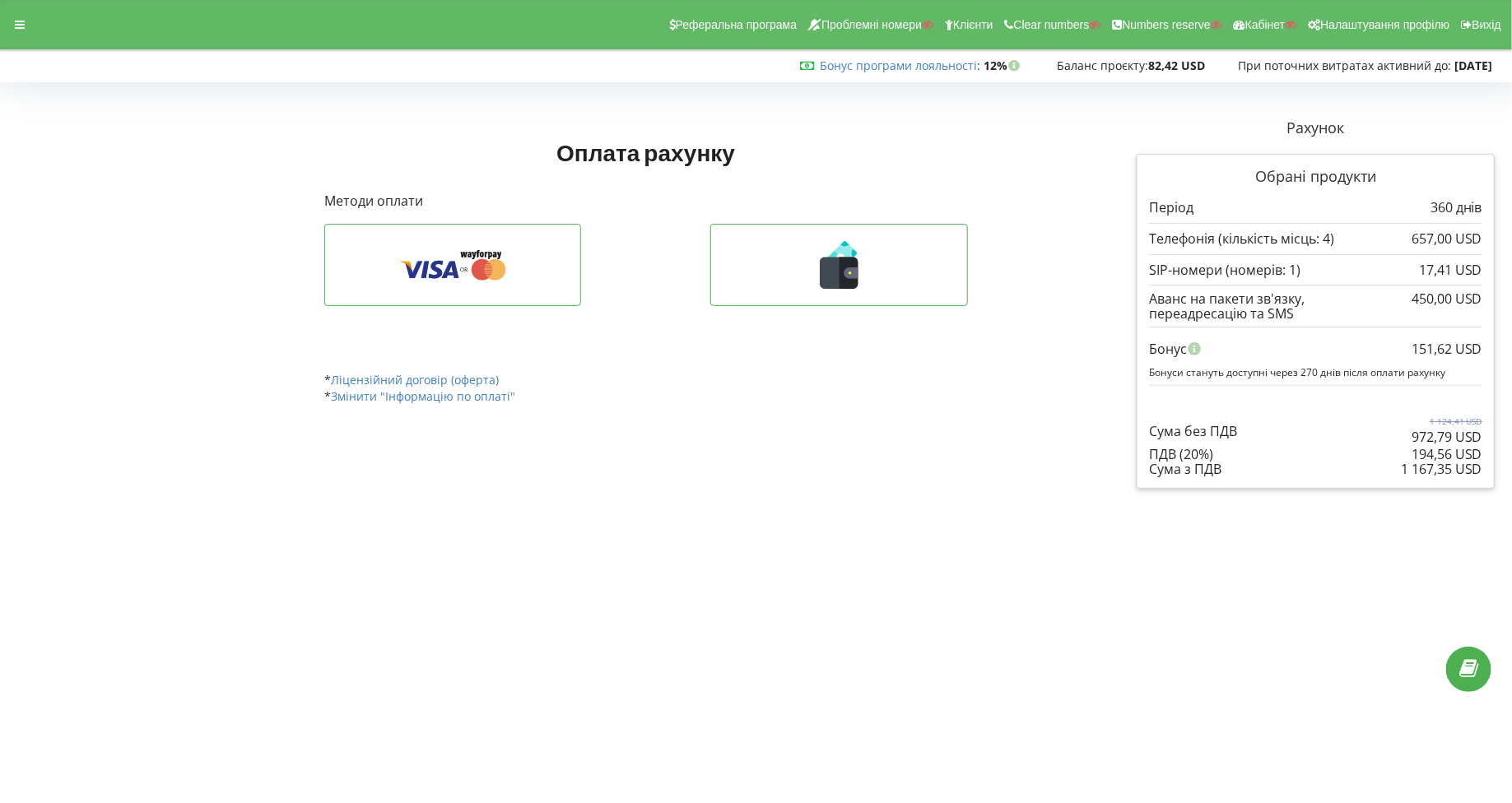
copy div "151,62 USD"
click at [25, 34] on div at bounding box center [20, 24] width 30 height 23
